Goal: Task Accomplishment & Management: Use online tool/utility

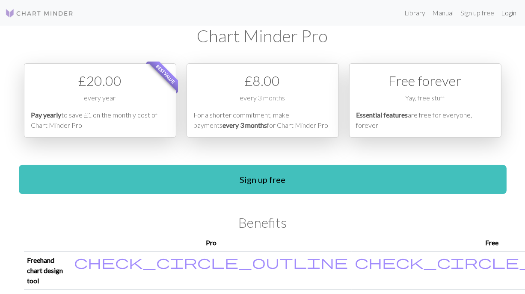
click at [513, 10] on link "Login" at bounding box center [508, 12] width 22 height 17
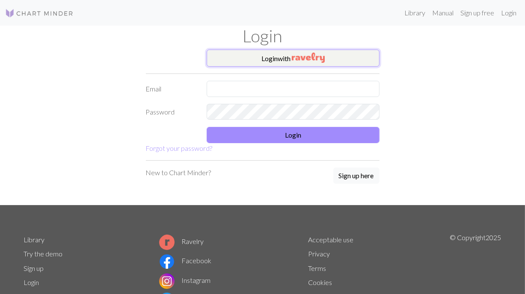
click at [285, 59] on button "Login with" at bounding box center [292, 58] width 173 height 17
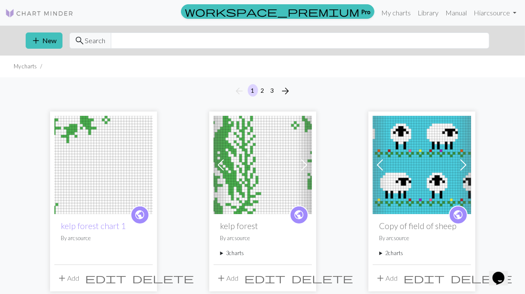
click at [93, 163] on img at bounding box center [103, 165] width 98 height 98
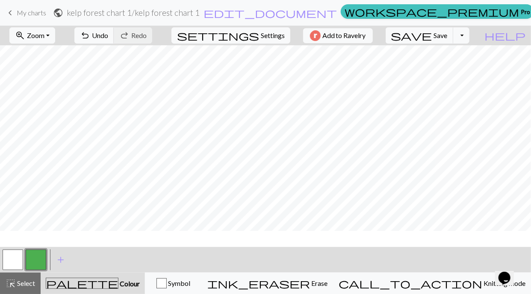
scroll to position [65, 0]
click at [18, 256] on button "button" at bounding box center [13, 260] width 21 height 21
click at [32, 268] on button "button" at bounding box center [36, 260] width 21 height 21
click at [18, 254] on button "button" at bounding box center [13, 260] width 21 height 21
click at [35, 258] on button "button" at bounding box center [36, 260] width 21 height 21
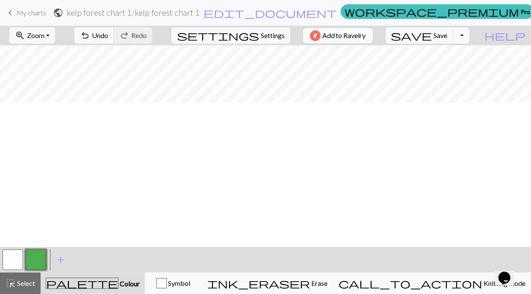
scroll to position [0, 0]
click at [14, 259] on button "button" at bounding box center [13, 260] width 21 height 21
click at [34, 262] on button "button" at bounding box center [36, 260] width 21 height 21
click at [7, 250] on button "button" at bounding box center [13, 260] width 21 height 21
click at [34, 261] on button "button" at bounding box center [36, 260] width 21 height 21
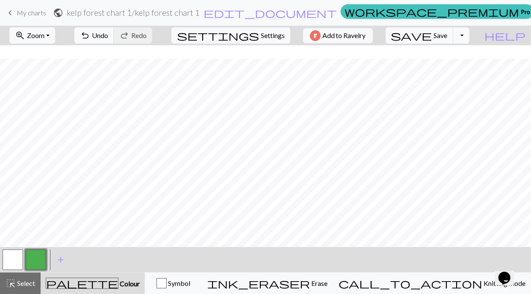
scroll to position [34, 0]
click at [7, 258] on button "button" at bounding box center [13, 260] width 21 height 21
click at [41, 257] on button "button" at bounding box center [36, 260] width 21 height 21
click at [12, 265] on button "button" at bounding box center [13, 260] width 21 height 21
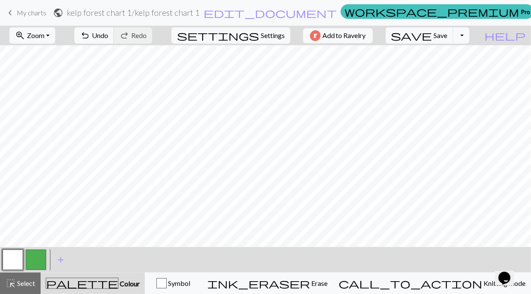
click at [44, 258] on button "button" at bounding box center [36, 260] width 21 height 21
click at [56, 260] on span "add" at bounding box center [61, 260] width 10 height 12
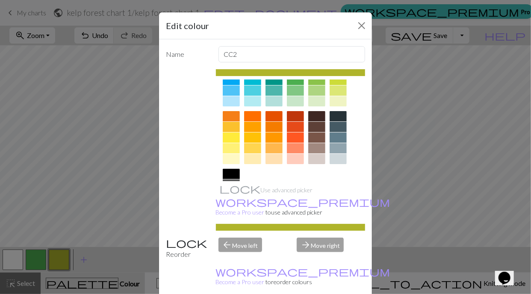
scroll to position [99, 0]
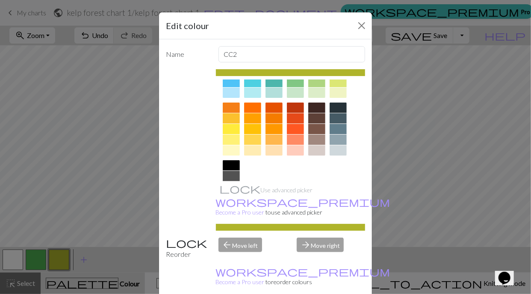
click at [228, 165] on div at bounding box center [231, 165] width 17 height 10
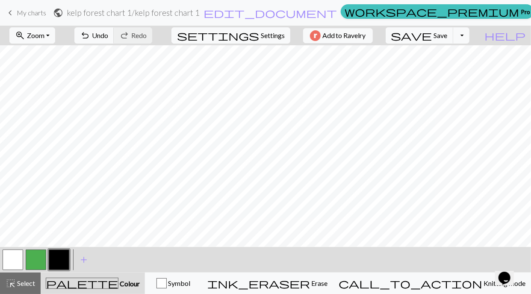
click at [34, 263] on button "button" at bounding box center [36, 260] width 21 height 21
click at [38, 258] on button "button" at bounding box center [36, 260] width 21 height 21
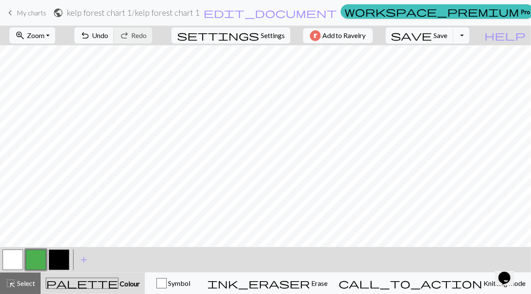
click at [38, 261] on button "button" at bounding box center [36, 260] width 21 height 21
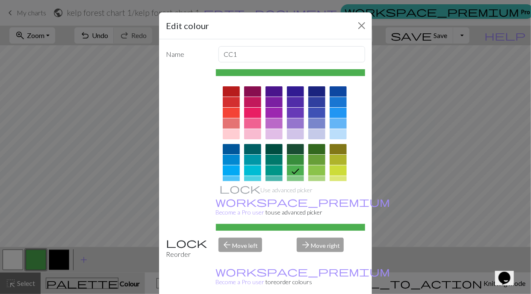
click at [38, 261] on div "Edit colour Name CC1 Use advanced picker workspace_premium Become a Pro user to…" at bounding box center [265, 147] width 531 height 294
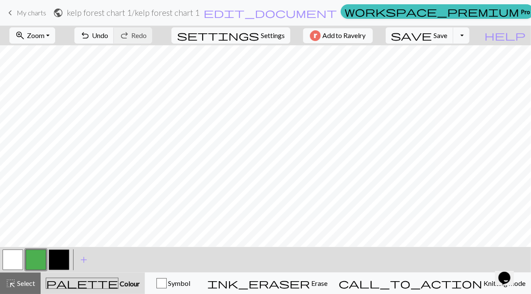
click at [38, 261] on button "button" at bounding box center [36, 260] width 21 height 21
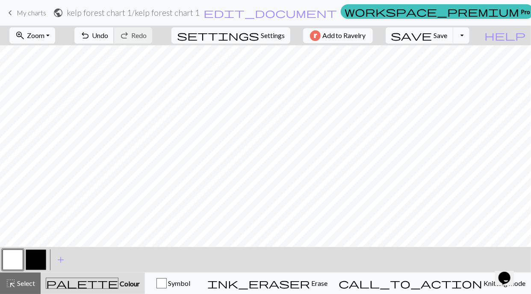
click at [90, 32] on span "undo" at bounding box center [85, 35] width 10 height 12
click at [35, 261] on button "button" at bounding box center [36, 260] width 21 height 21
click at [6, 258] on button "button" at bounding box center [13, 260] width 21 height 21
click at [28, 258] on button "button" at bounding box center [36, 260] width 21 height 21
click at [16, 258] on button "button" at bounding box center [13, 260] width 21 height 21
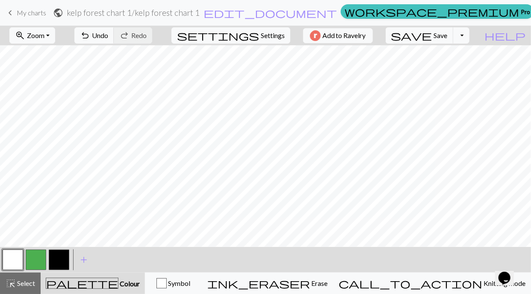
click at [36, 254] on button "button" at bounding box center [36, 260] width 21 height 21
click at [14, 263] on button "button" at bounding box center [13, 260] width 21 height 21
click at [49, 262] on button "button" at bounding box center [59, 260] width 21 height 21
click at [39, 261] on button "button" at bounding box center [36, 260] width 21 height 21
click at [35, 263] on button "button" at bounding box center [36, 260] width 21 height 21
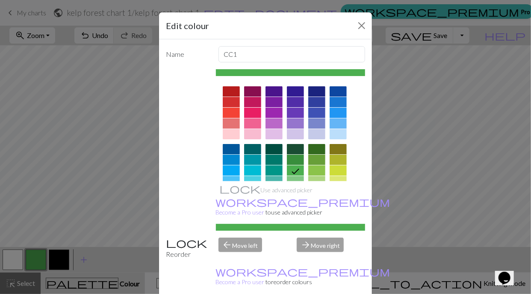
click at [35, 263] on div "Edit colour Name CC1 Use advanced picker workspace_premium Become a Pro user to…" at bounding box center [265, 147] width 531 height 294
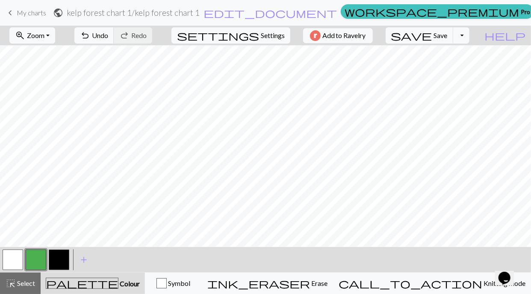
click at [12, 257] on button "button" at bounding box center [13, 260] width 21 height 21
click at [41, 258] on button "button" at bounding box center [36, 260] width 21 height 21
click at [10, 258] on button "button" at bounding box center [13, 260] width 21 height 21
click at [34, 258] on button "button" at bounding box center [36, 260] width 21 height 21
click at [8, 258] on button "button" at bounding box center [13, 260] width 21 height 21
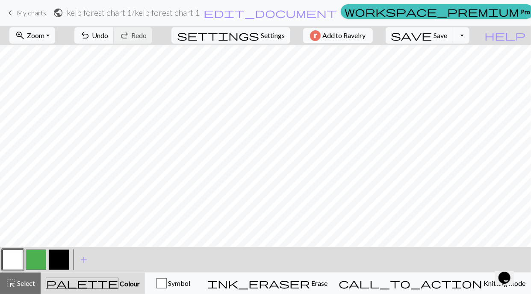
click at [29, 262] on button "button" at bounding box center [36, 260] width 21 height 21
click at [3, 254] on button "button" at bounding box center [13, 260] width 21 height 21
click at [29, 265] on button "button" at bounding box center [36, 260] width 21 height 21
click at [17, 258] on button "button" at bounding box center [13, 260] width 21 height 21
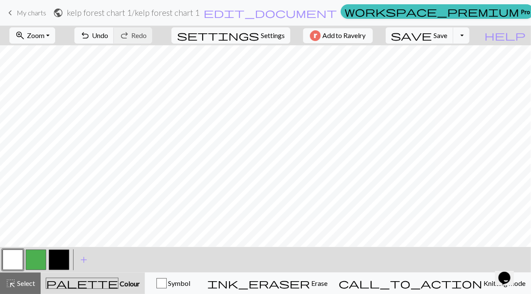
click at [41, 258] on button "button" at bounding box center [36, 260] width 21 height 21
click at [31, 262] on button "button" at bounding box center [36, 260] width 21 height 21
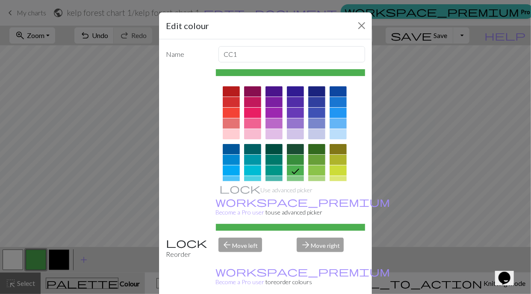
click at [30, 258] on div "Edit colour Name CC1 Use advanced picker workspace_premium Become a Pro user to…" at bounding box center [265, 147] width 531 height 294
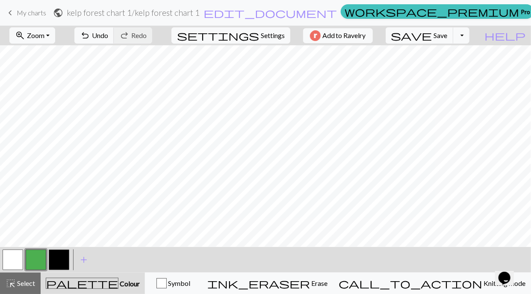
click at [10, 264] on button "button" at bounding box center [13, 260] width 21 height 21
click at [35, 264] on button "button" at bounding box center [36, 260] width 21 height 21
click at [15, 254] on button "button" at bounding box center [13, 260] width 21 height 21
click at [39, 258] on button "button" at bounding box center [36, 260] width 21 height 21
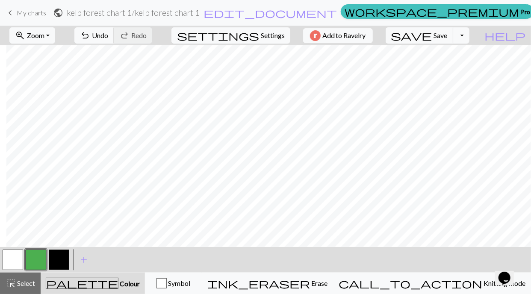
click at [11, 254] on button "button" at bounding box center [13, 260] width 21 height 21
click at [35, 258] on button "button" at bounding box center [36, 260] width 21 height 21
click at [13, 268] on button "button" at bounding box center [13, 260] width 21 height 21
click at [36, 258] on button "button" at bounding box center [36, 260] width 21 height 21
click at [19, 264] on button "button" at bounding box center [13, 260] width 21 height 21
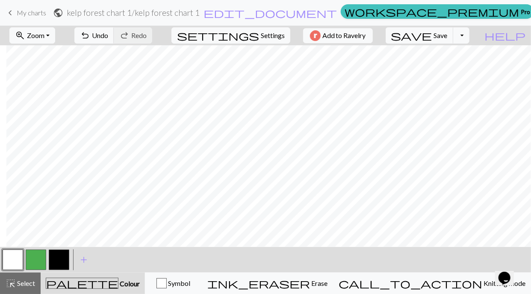
click at [34, 260] on button "button" at bounding box center [36, 260] width 21 height 21
click at [17, 254] on button "button" at bounding box center [13, 260] width 21 height 21
click at [34, 263] on button "button" at bounding box center [36, 260] width 21 height 21
click at [8, 257] on button "button" at bounding box center [13, 260] width 21 height 21
click at [39, 261] on button "button" at bounding box center [36, 260] width 21 height 21
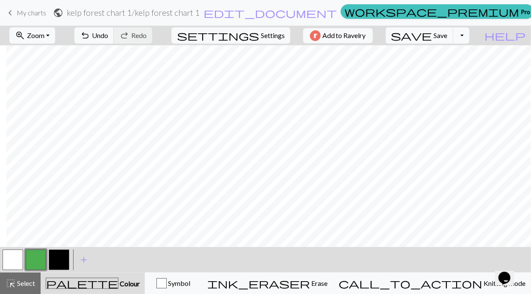
click at [15, 255] on button "button" at bounding box center [13, 260] width 21 height 21
click at [33, 263] on button "button" at bounding box center [36, 260] width 21 height 21
click at [12, 261] on button "button" at bounding box center [13, 260] width 21 height 21
click at [32, 263] on button "button" at bounding box center [36, 260] width 21 height 21
click at [10, 265] on button "button" at bounding box center [13, 260] width 21 height 21
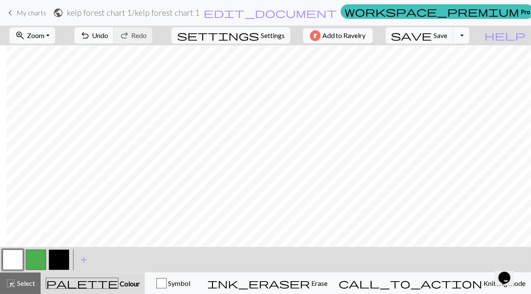
click at [33, 258] on button "button" at bounding box center [36, 260] width 21 height 21
click at [12, 264] on button "button" at bounding box center [13, 260] width 21 height 21
click at [35, 252] on button "button" at bounding box center [36, 260] width 21 height 21
click at [17, 258] on button "button" at bounding box center [13, 260] width 21 height 21
click at [39, 256] on button "button" at bounding box center [36, 260] width 21 height 21
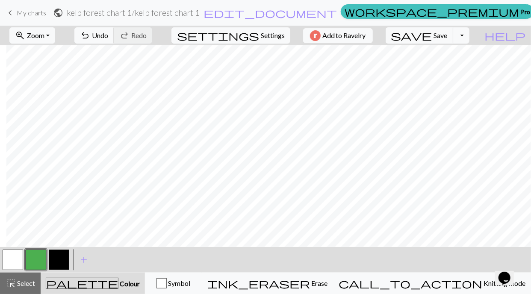
click at [15, 254] on button "button" at bounding box center [13, 260] width 21 height 21
click at [33, 262] on button "button" at bounding box center [36, 260] width 21 height 21
click at [9, 253] on button "button" at bounding box center [13, 260] width 21 height 21
click at [40, 260] on button "button" at bounding box center [36, 260] width 21 height 21
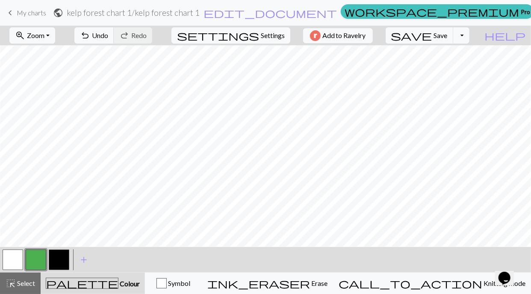
click at [17, 257] on button "button" at bounding box center [13, 260] width 21 height 21
click at [432, 34] on span "save" at bounding box center [411, 35] width 41 height 12
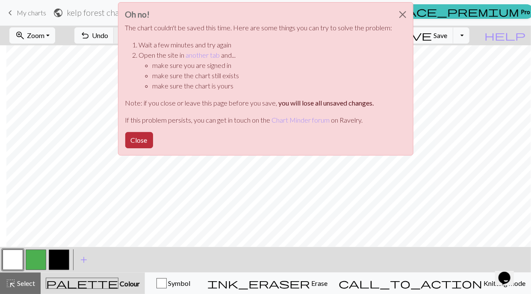
click at [133, 139] on button "Close" at bounding box center [139, 140] width 28 height 16
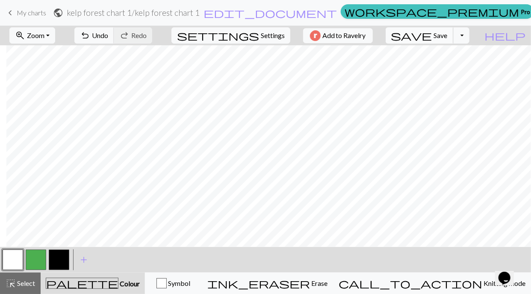
click at [448, 35] on span "Save" at bounding box center [441, 35] width 14 height 8
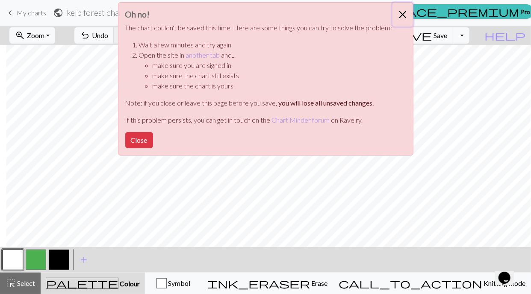
click at [399, 18] on button "Close" at bounding box center [402, 15] width 21 height 24
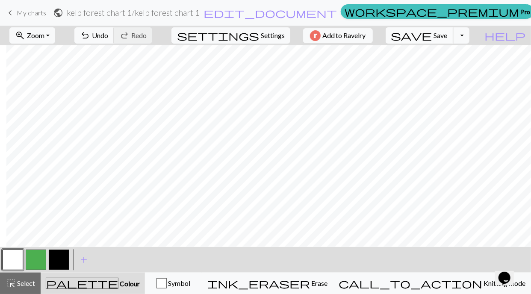
click at [448, 34] on span "Save" at bounding box center [441, 35] width 14 height 8
click at [44, 38] on span "Zoom" at bounding box center [36, 35] width 18 height 8
click at [35, 53] on button "Fit all" at bounding box center [44, 54] width 68 height 14
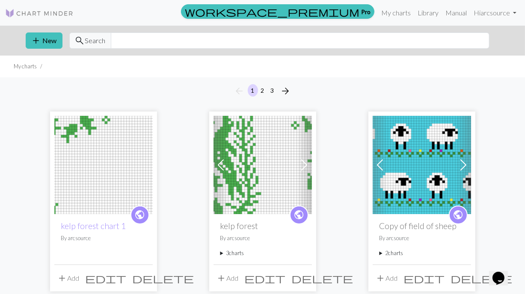
click at [247, 178] on img at bounding box center [262, 165] width 98 height 98
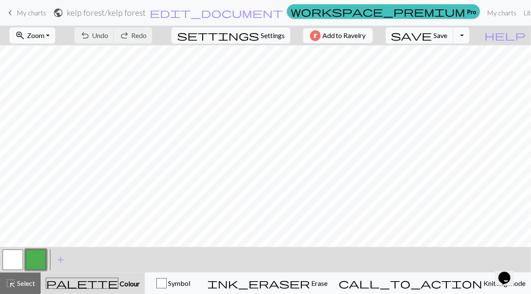
click at [44, 34] on span "Zoom" at bounding box center [36, 35] width 18 height 8
click at [47, 56] on button "Fit all" at bounding box center [44, 54] width 68 height 14
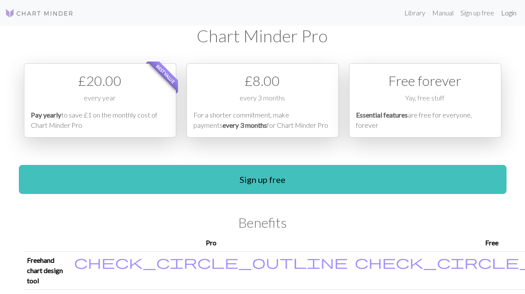
click at [501, 13] on link "Login" at bounding box center [508, 12] width 22 height 17
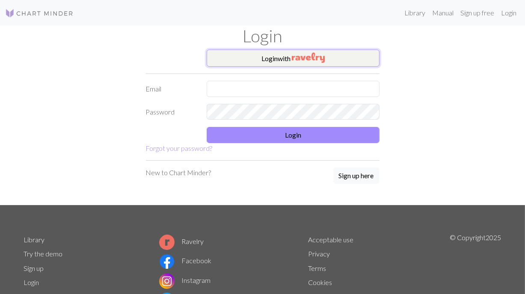
click at [304, 54] on img "button" at bounding box center [308, 58] width 33 height 10
